Goal: Task Accomplishment & Management: Use online tool/utility

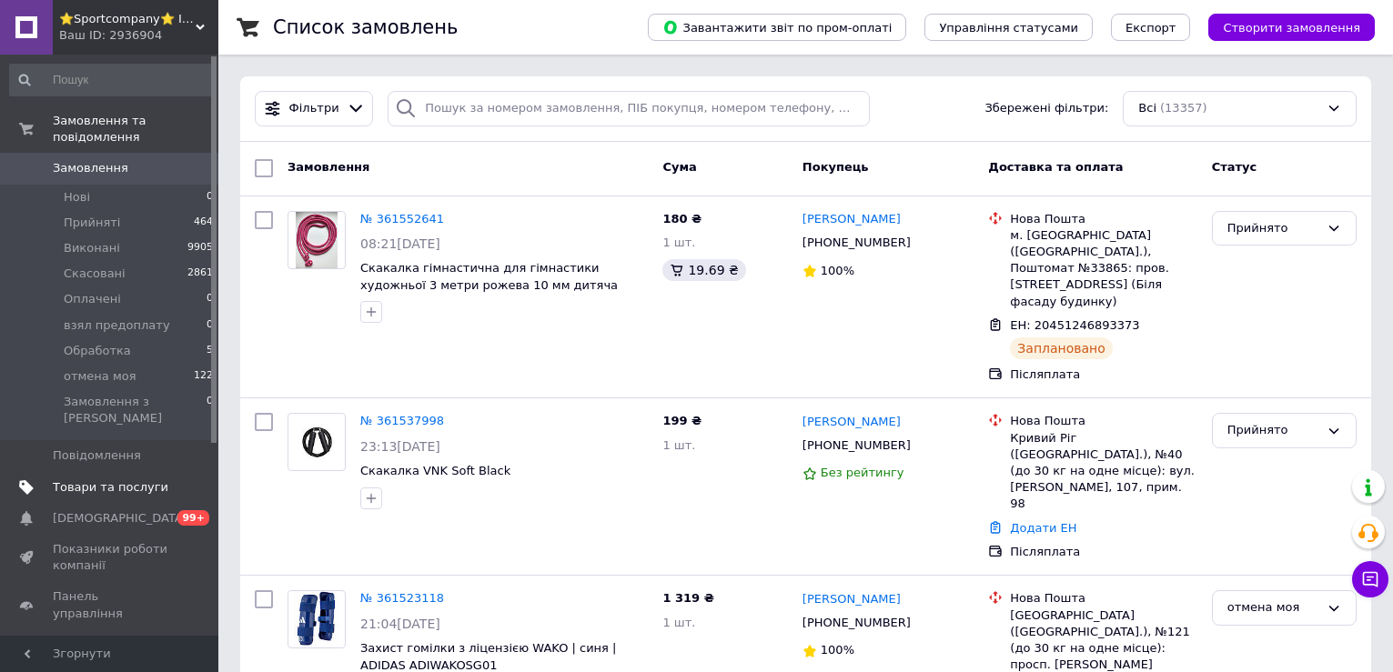
click at [126, 479] on span "Товари та послуги" at bounding box center [111, 487] width 116 height 16
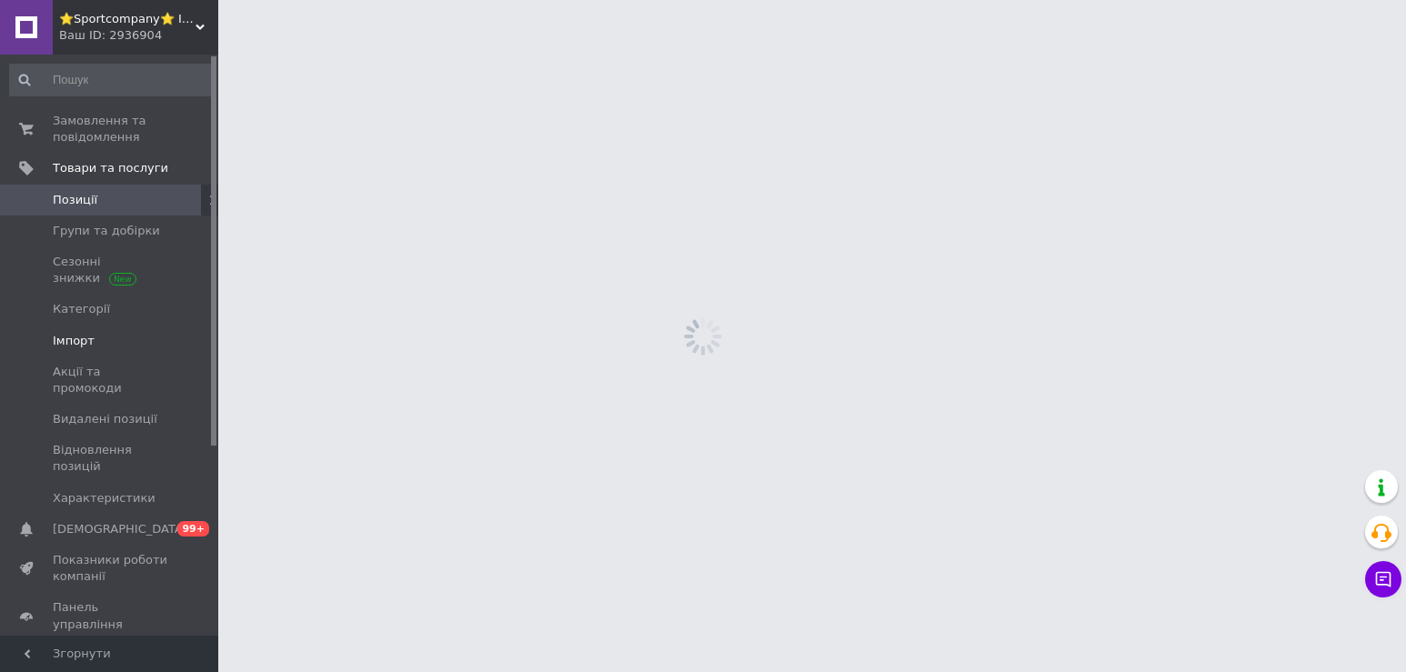
click at [89, 333] on span "Імпорт" at bounding box center [111, 341] width 116 height 16
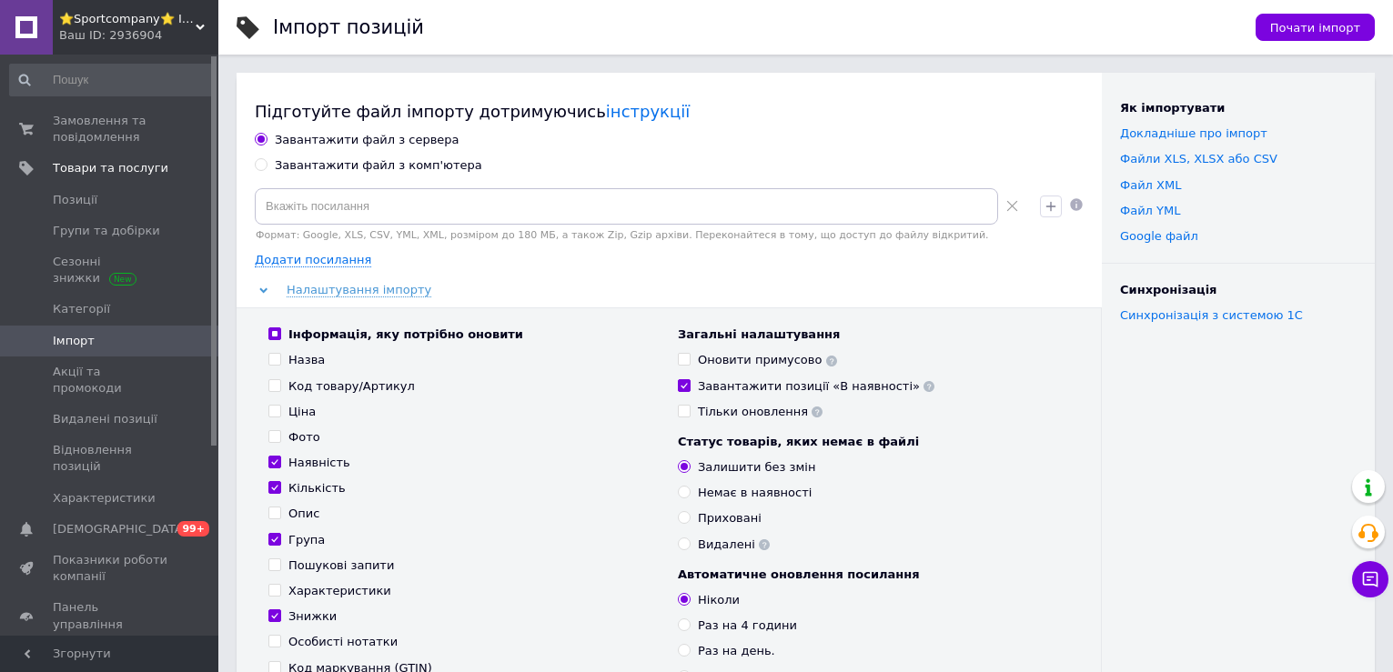
click at [275, 538] on input "Група" at bounding box center [274, 539] width 12 height 12
checkbox input "false"
click at [330, 197] on input at bounding box center [626, 206] width 743 height 36
paste input "[URL][DOMAIN_NAME]"
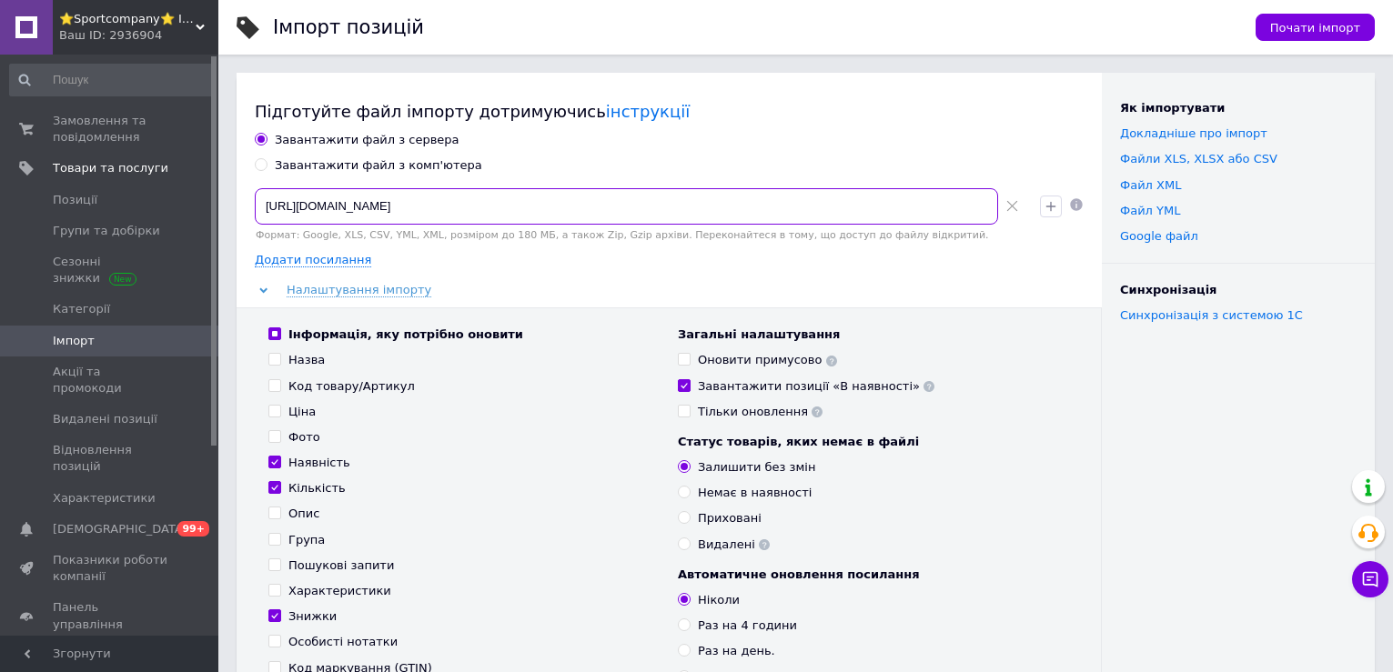
type input "[URL][DOMAIN_NAME]"
click at [577, 147] on div "Завантажити файл з сервера" at bounding box center [669, 140] width 829 height 16
click at [313, 263] on span "Додати посилання" at bounding box center [313, 260] width 116 height 15
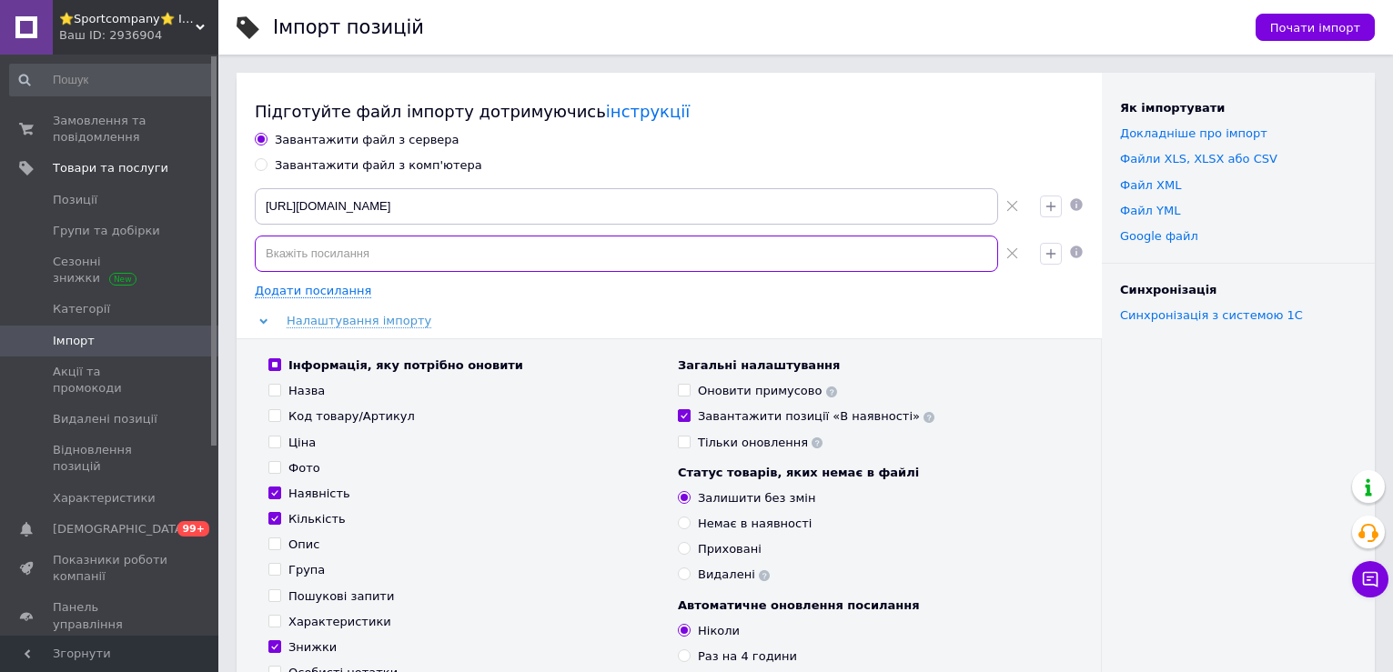
click at [358, 260] on input at bounding box center [626, 254] width 743 height 36
drag, startPoint x: 575, startPoint y: 611, endPoint x: 572, endPoint y: 593, distance: 18.4
click at [575, 611] on div "Інформація, яку потрібно оновити Назва Код товару/Артикул Ціна Фото Наявність К…" at bounding box center [463, 557] width 409 height 401
click at [338, 258] on input at bounding box center [626, 254] width 743 height 36
paste input "[URL][DOMAIN_NAME]"
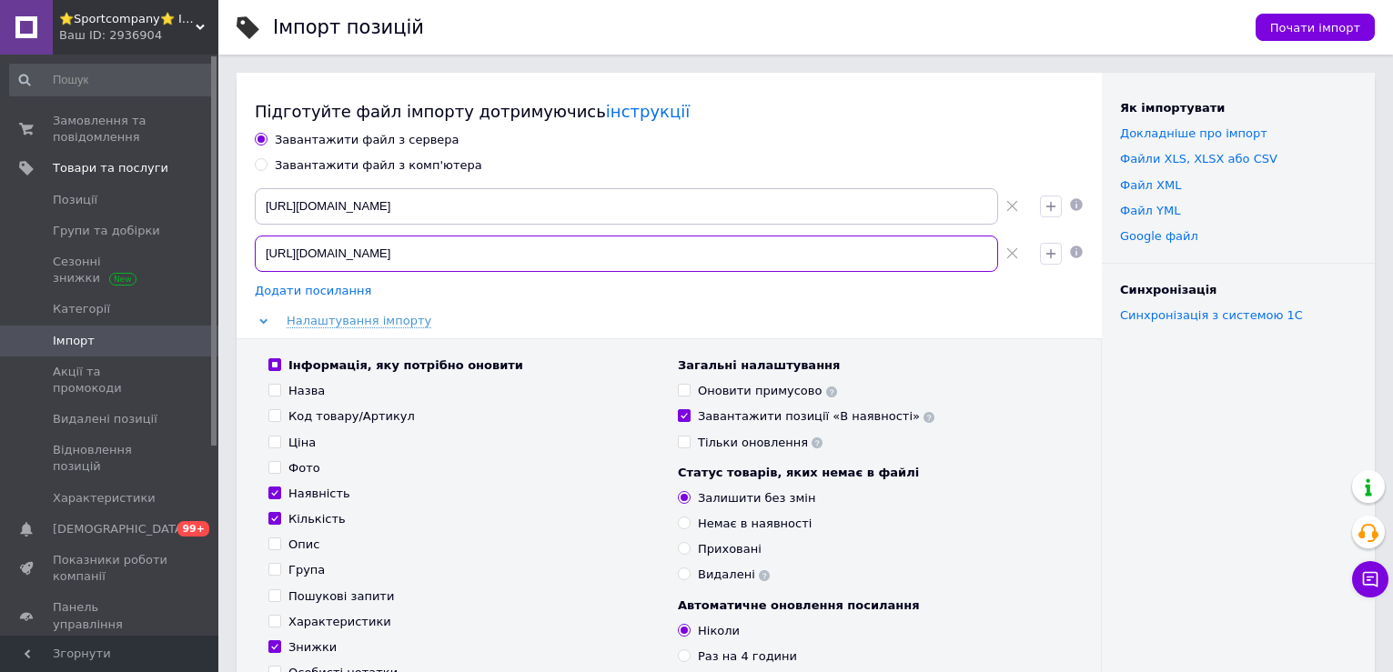
scroll to position [0, 2878]
type input "[URL][DOMAIN_NAME]"
click at [324, 290] on span "Додати посилання" at bounding box center [313, 291] width 116 height 15
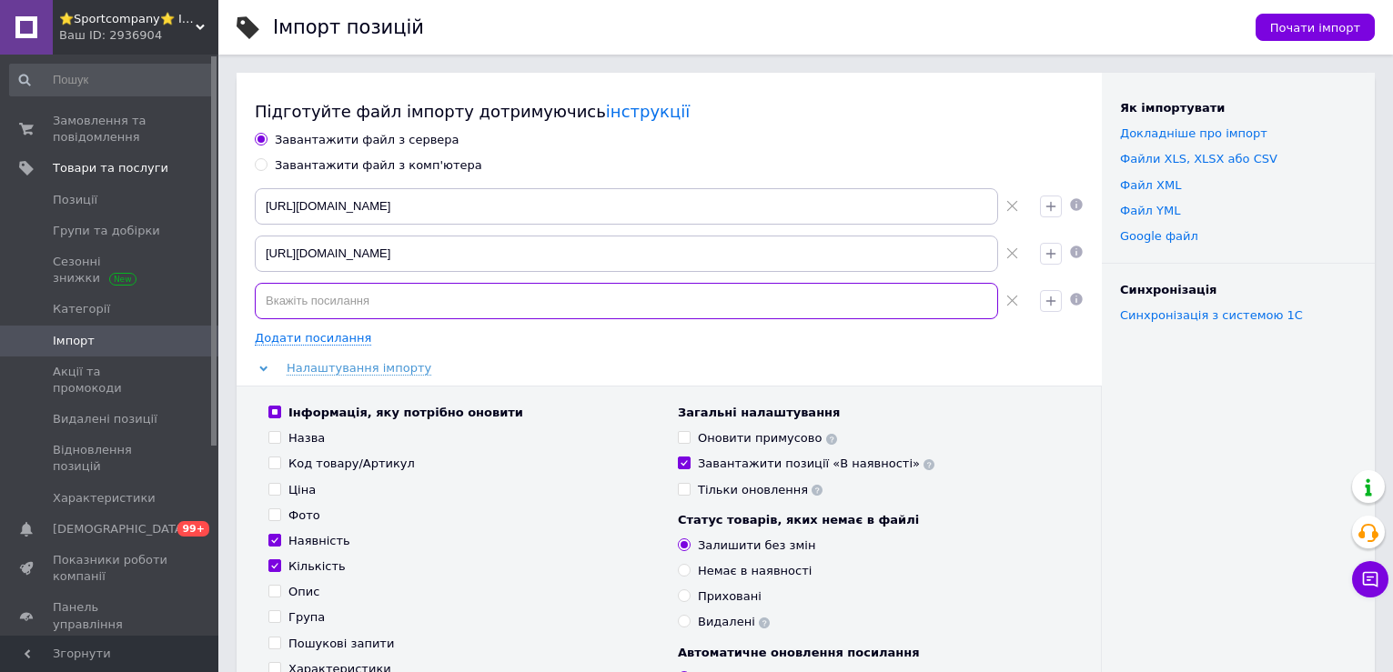
click at [332, 310] on input at bounding box center [626, 301] width 743 height 36
paste input "[URL][DOMAIN_NAME]"
type input "[URL][DOMAIN_NAME]"
click at [337, 336] on span "Додати посилання" at bounding box center [313, 338] width 116 height 15
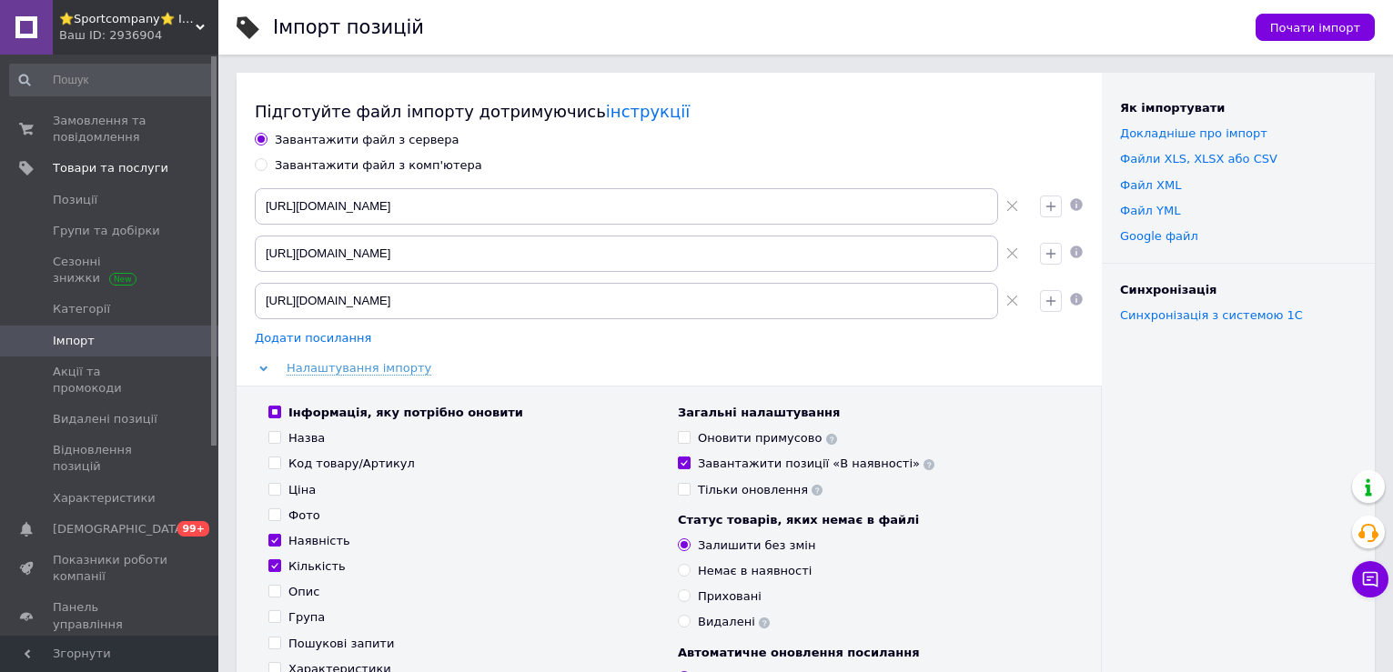
scroll to position [0, 0]
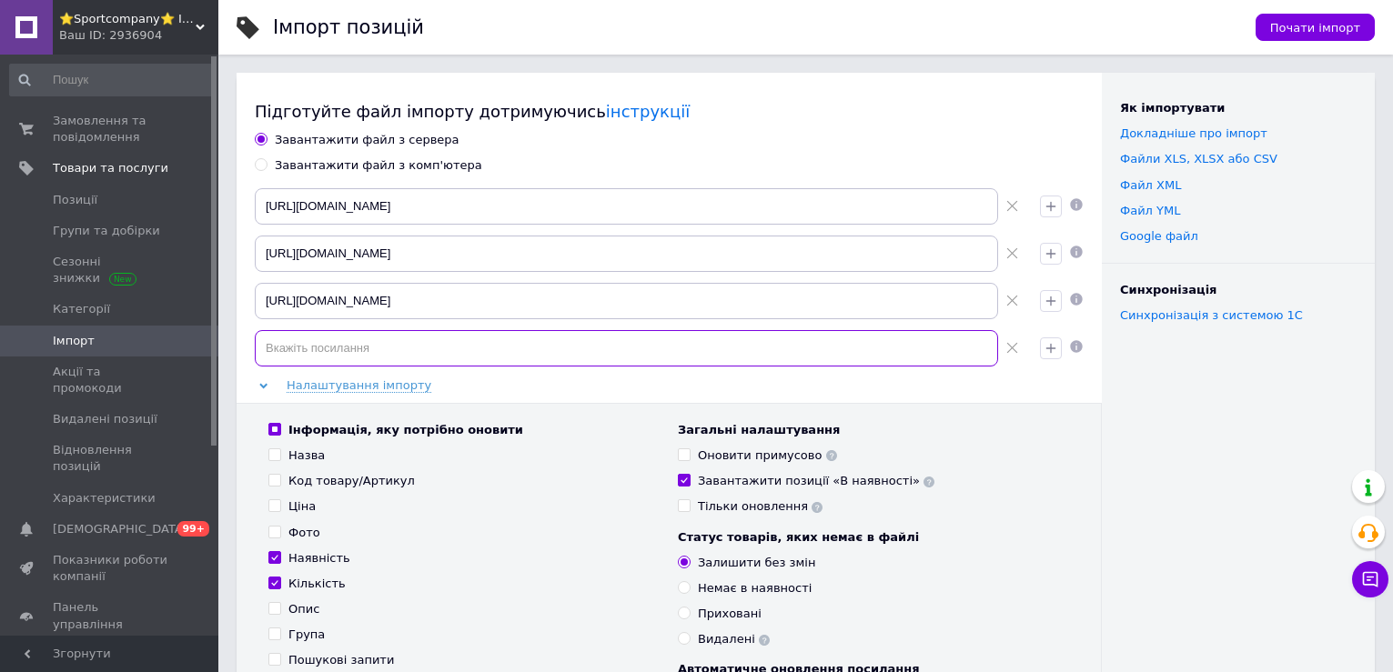
click at [330, 347] on input at bounding box center [626, 348] width 743 height 36
click at [479, 612] on div "Опис" at bounding box center [463, 609] width 391 height 16
click at [384, 346] on input at bounding box center [626, 348] width 743 height 36
paste input "[URL][DOMAIN_NAME]"
type input "[URL][DOMAIN_NAME]"
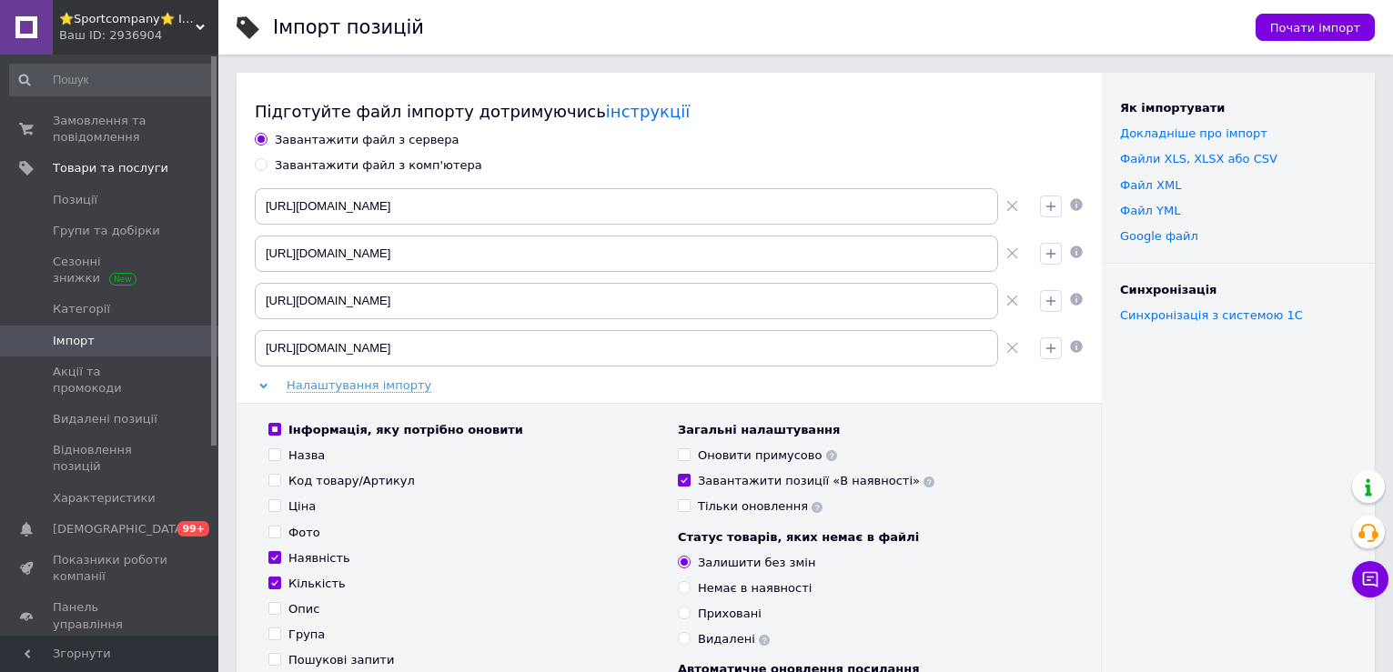
click at [771, 371] on div "[URL][DOMAIN_NAME]" at bounding box center [639, 348] width 785 height 51
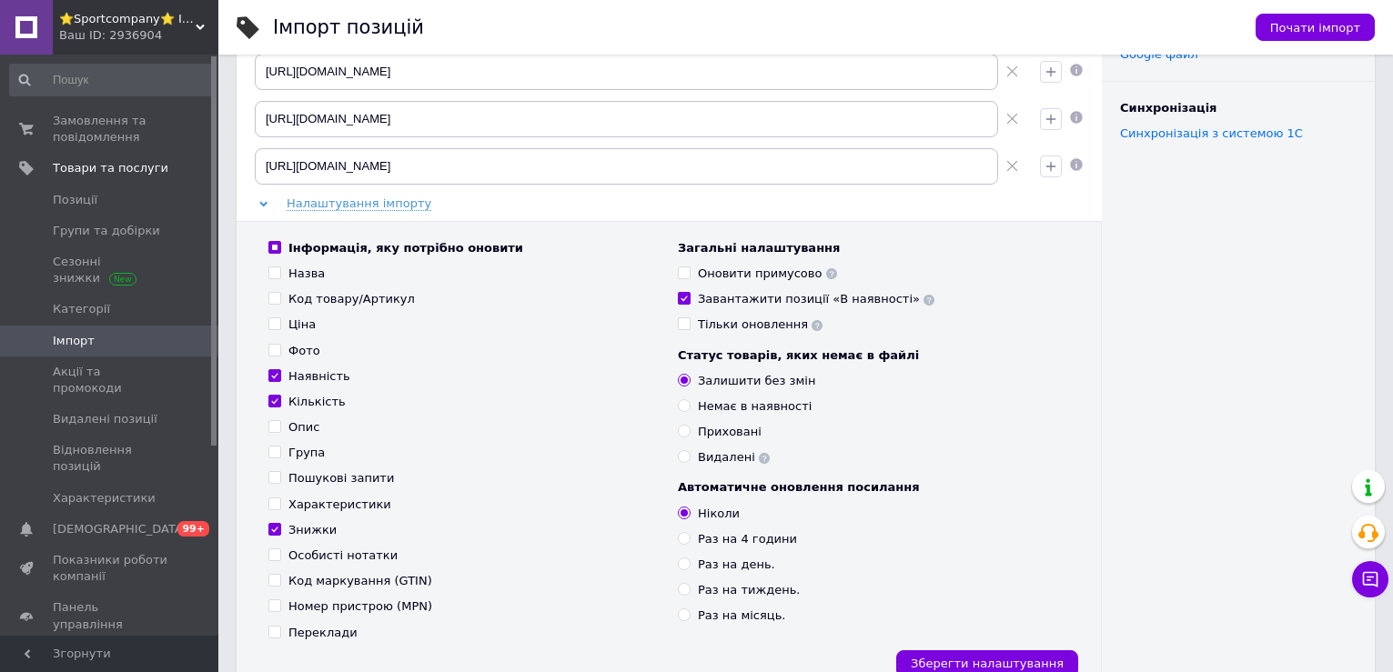
click at [683, 565] on input "Раз на день." at bounding box center [684, 564] width 12 height 12
radio input "true"
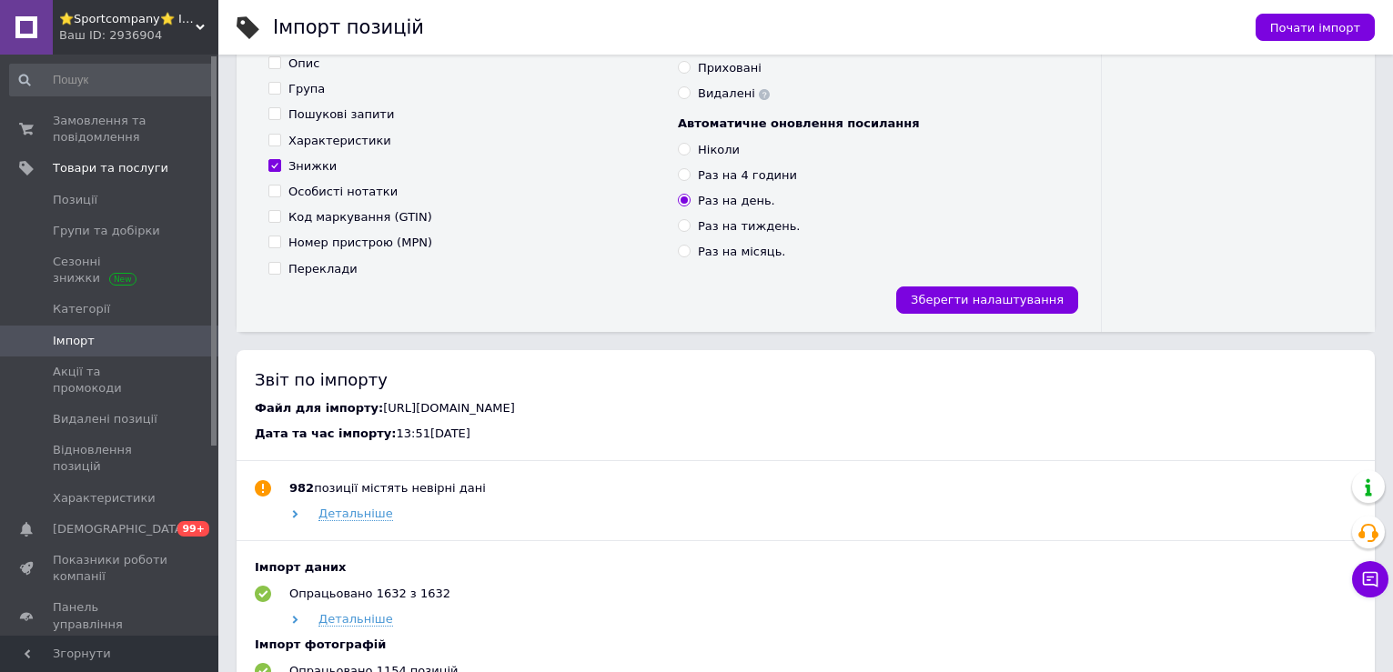
scroll to position [273, 0]
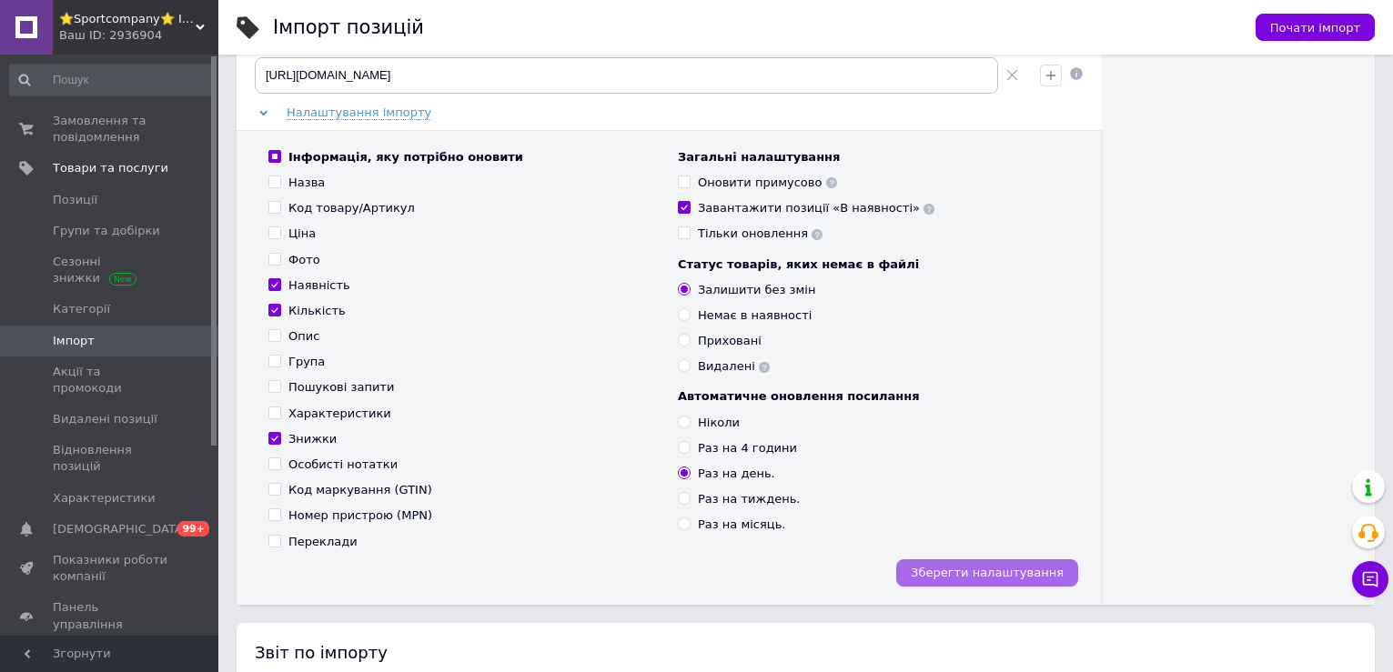
click at [1002, 568] on span "Зберегти налаштування" at bounding box center [987, 573] width 153 height 14
click at [272, 235] on input "Ціна" at bounding box center [274, 232] width 12 height 12
checkbox input "true"
click at [978, 568] on span "Зберегти налаштування" at bounding box center [987, 573] width 153 height 14
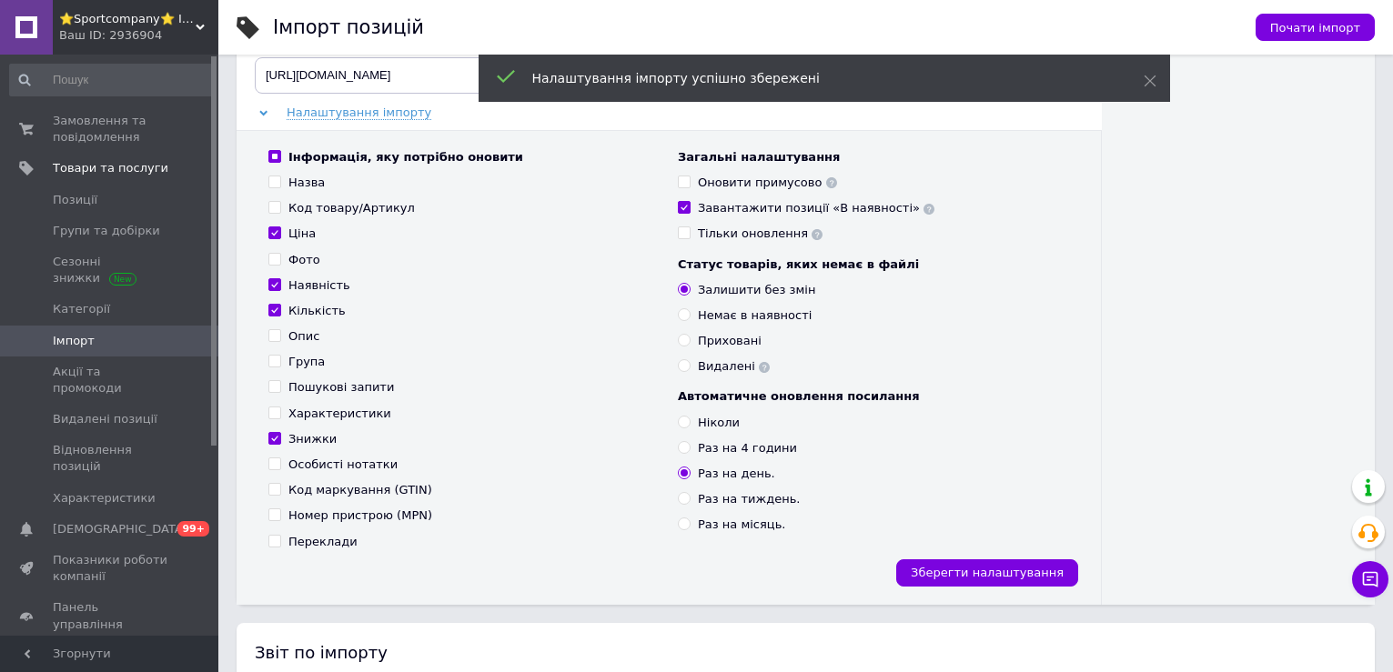
scroll to position [0, 0]
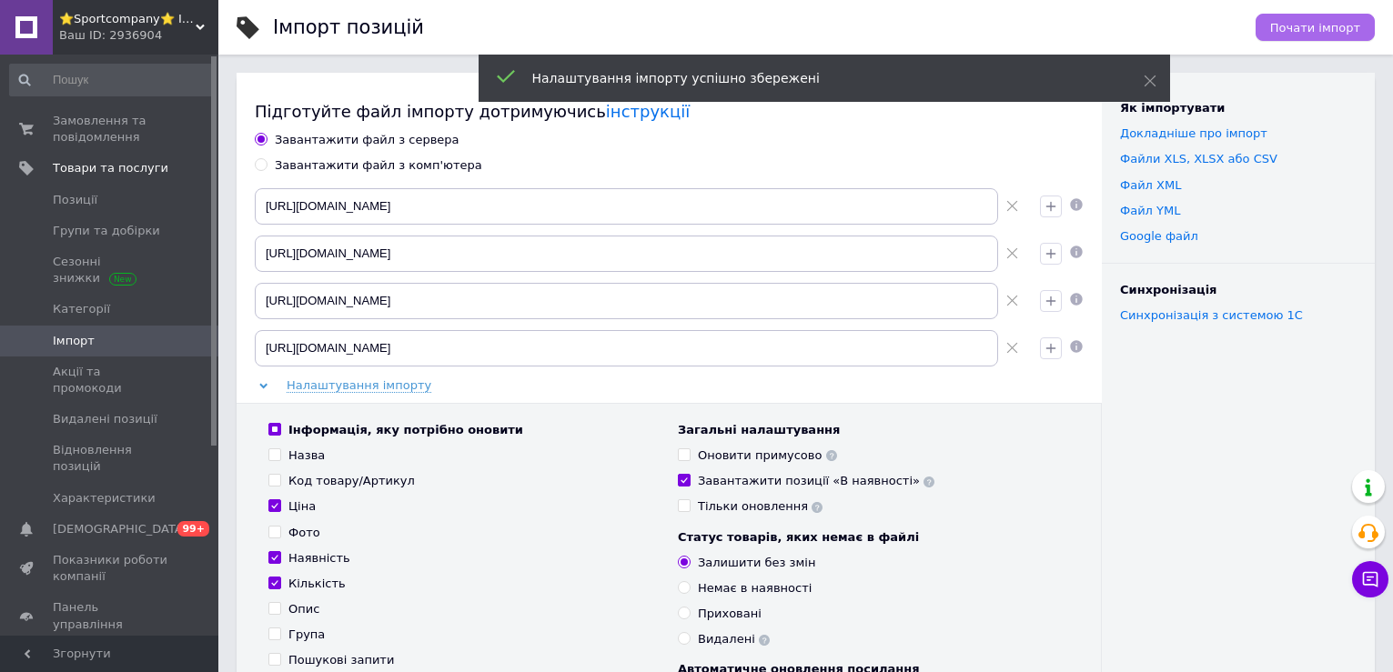
click at [1330, 21] on span "Почати імпорт" at bounding box center [1315, 28] width 90 height 14
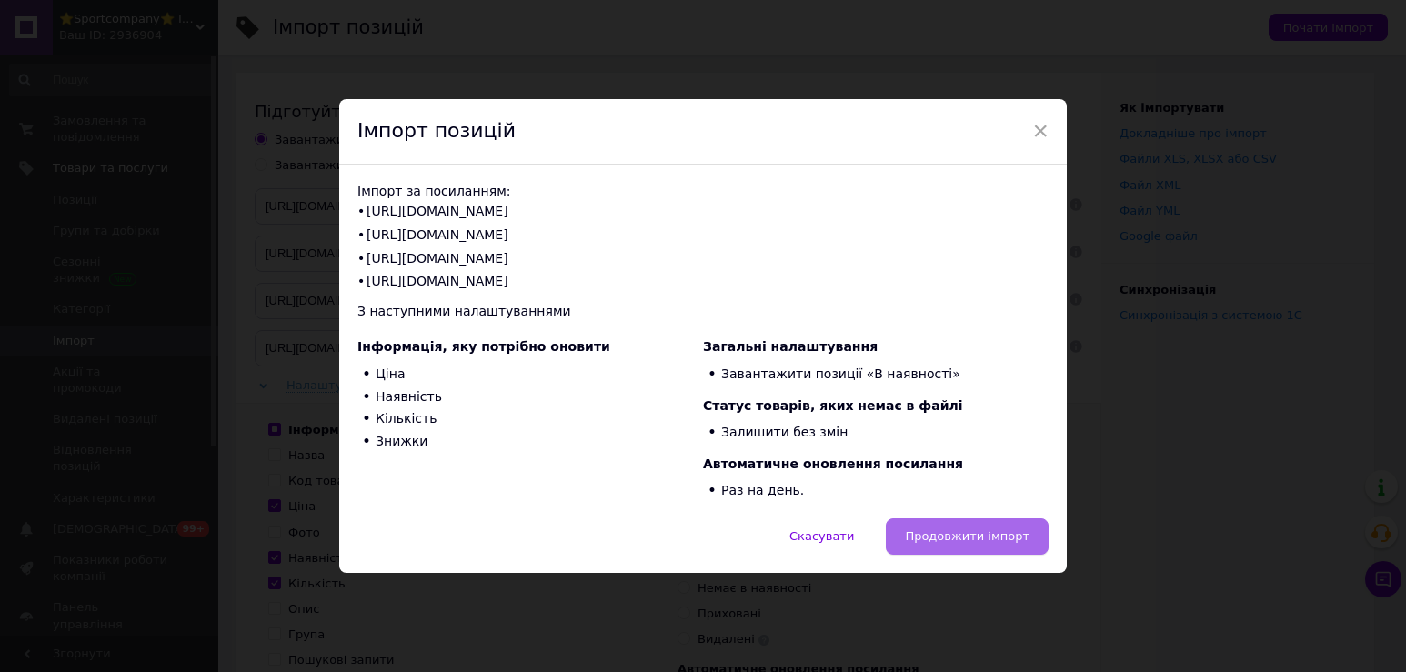
click at [993, 539] on span "Продовжити імпорт" at bounding box center [967, 536] width 125 height 14
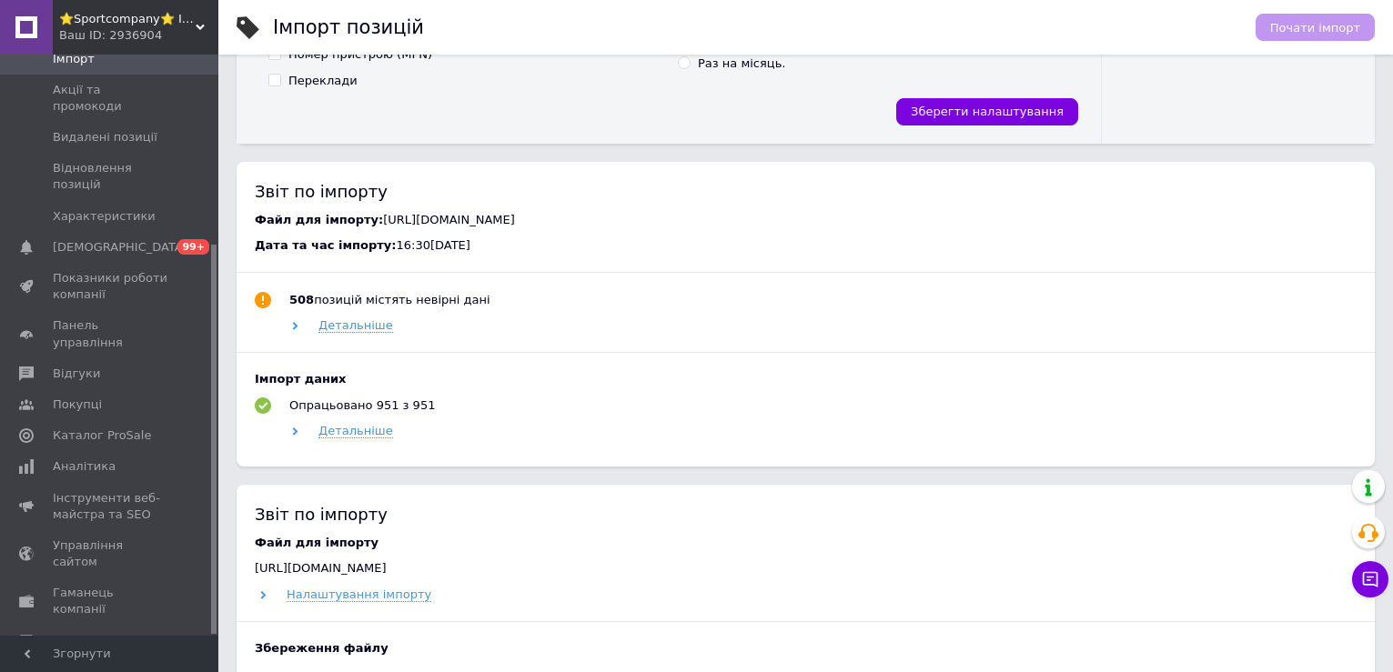
scroll to position [279, 0]
